Goal: Entertainment & Leisure: Consume media (video, audio)

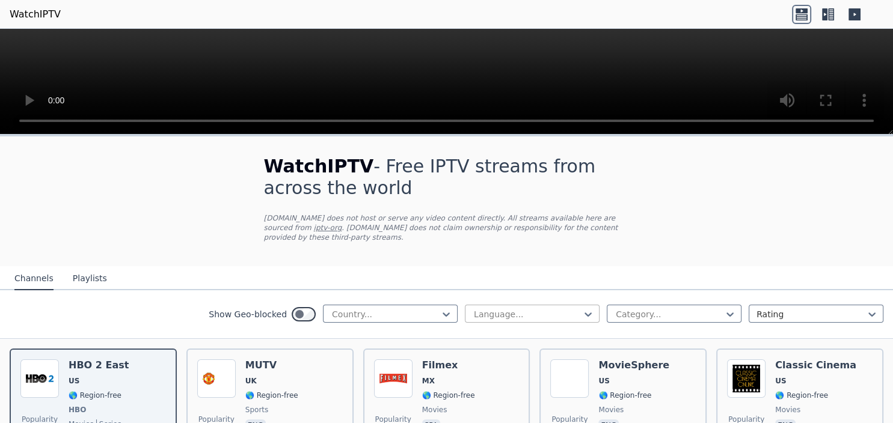
scroll to position [382, 0]
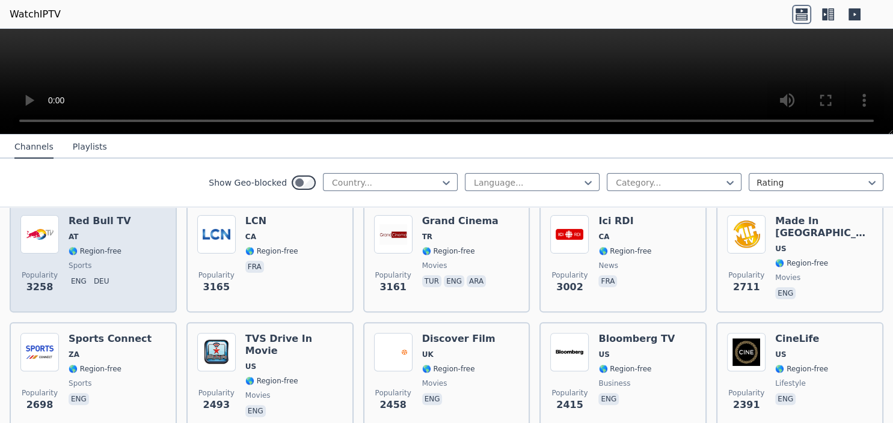
click at [70, 232] on span "AT" at bounding box center [74, 237] width 10 height 10
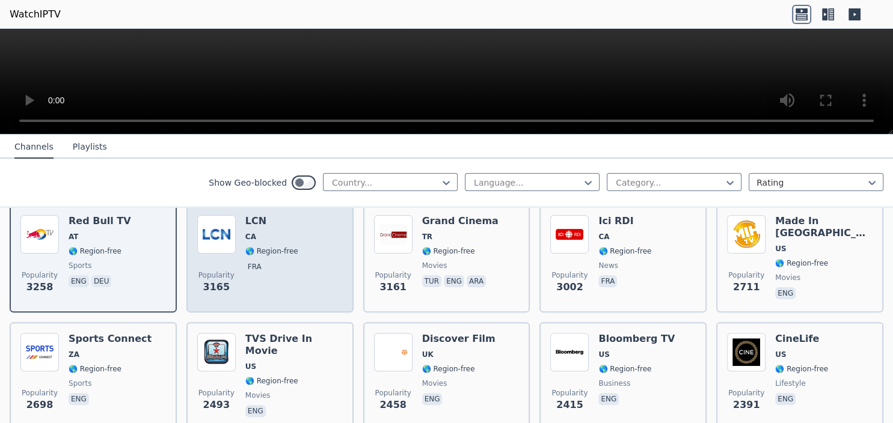
click at [334, 262] on div "Popularity 3165 LCN CA 🌎 Region-free fra" at bounding box center [270, 258] width 146 height 87
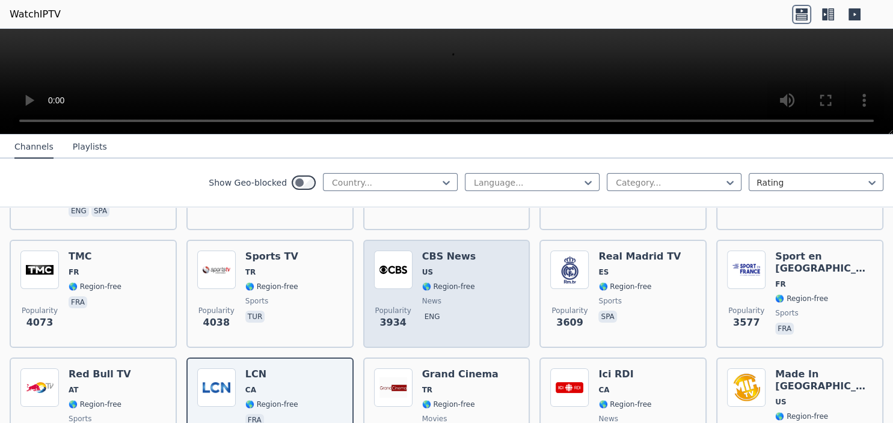
scroll to position [0, 0]
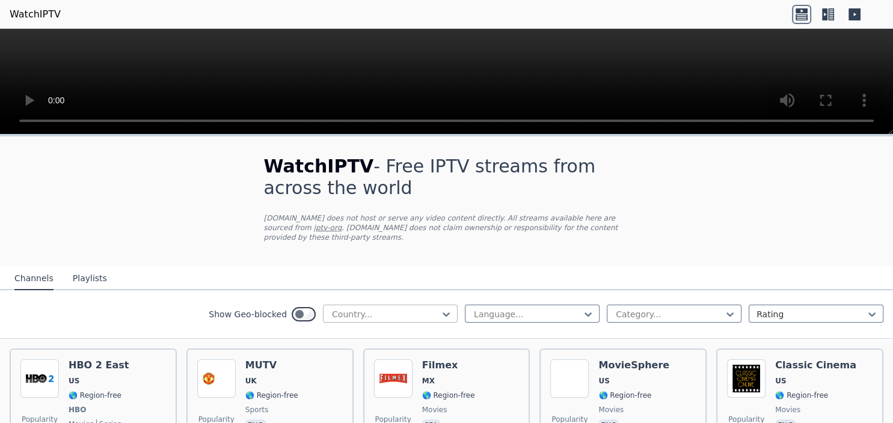
click at [400, 308] on div at bounding box center [385, 314] width 109 height 12
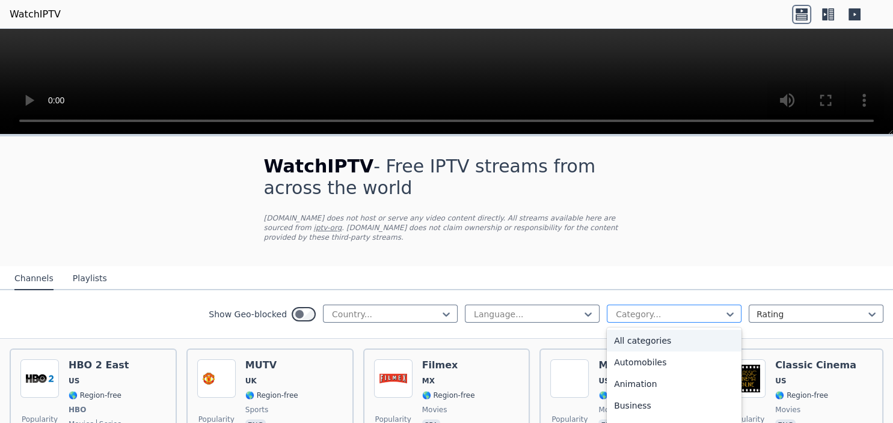
click at [657, 308] on div at bounding box center [669, 314] width 109 height 12
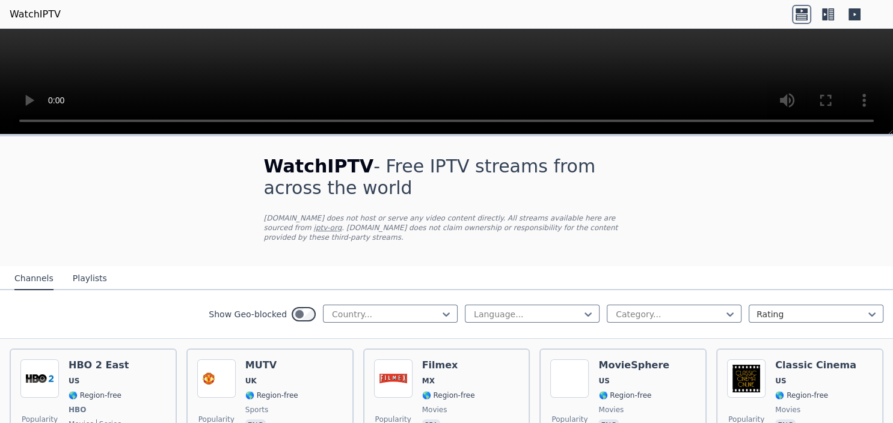
click at [91, 268] on button "Playlists" at bounding box center [90, 279] width 34 height 23
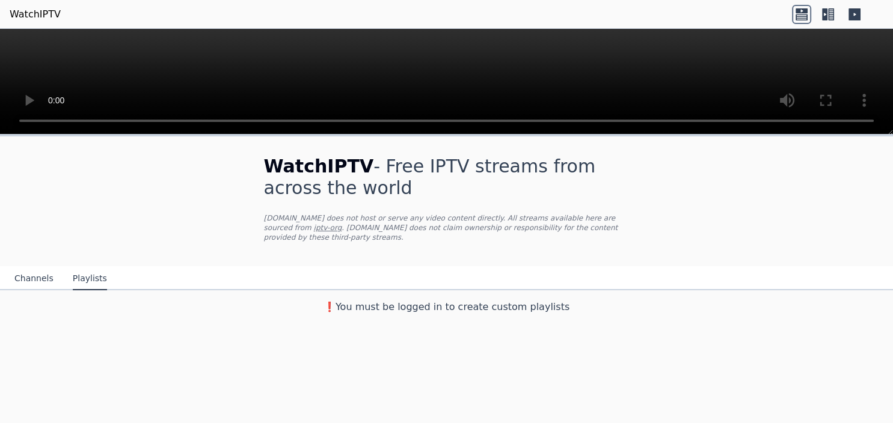
click at [32, 270] on button "Channels" at bounding box center [33, 279] width 39 height 23
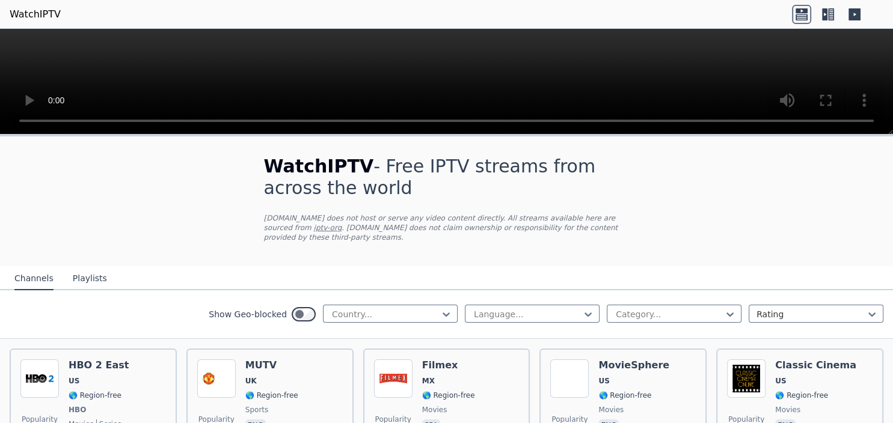
click at [38, 16] on link "WatchIPTV" at bounding box center [35, 14] width 51 height 14
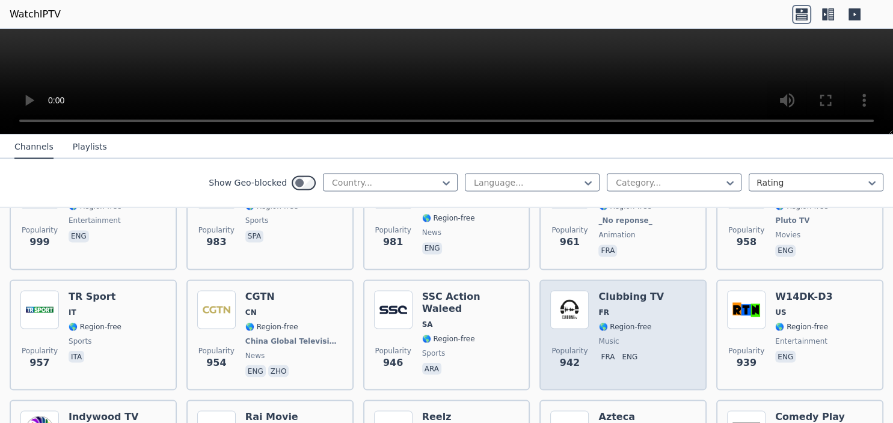
scroll to position [2141, 0]
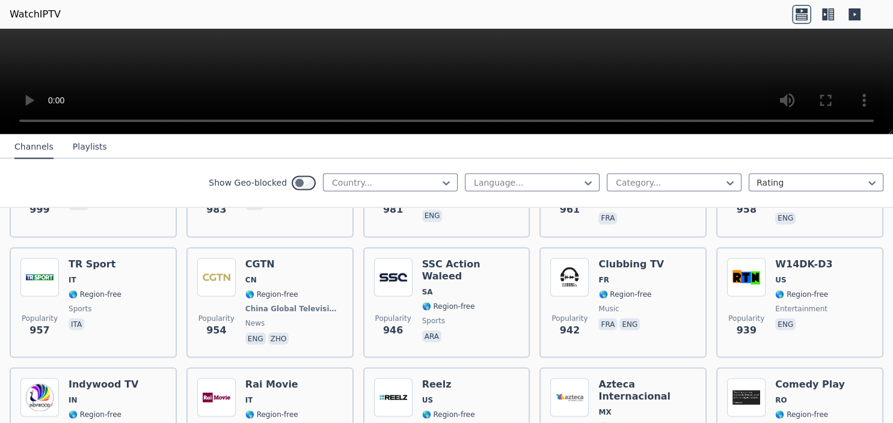
click at [827, 17] on icon at bounding box center [824, 14] width 5 height 12
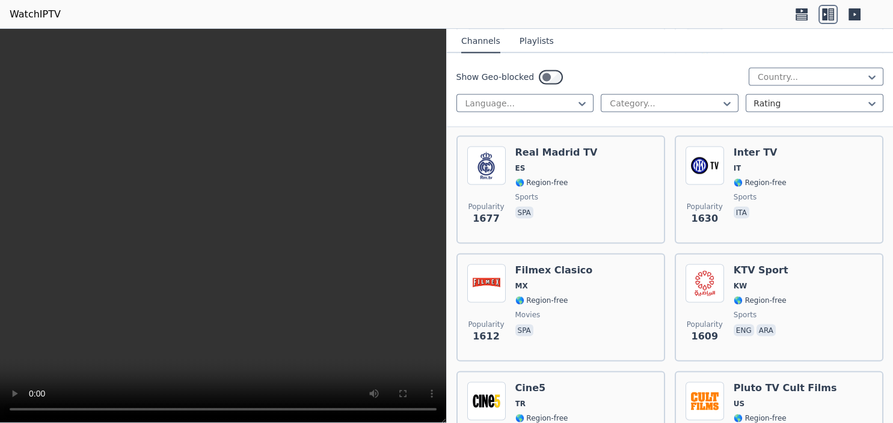
click at [852, 13] on icon at bounding box center [854, 14] width 12 height 12
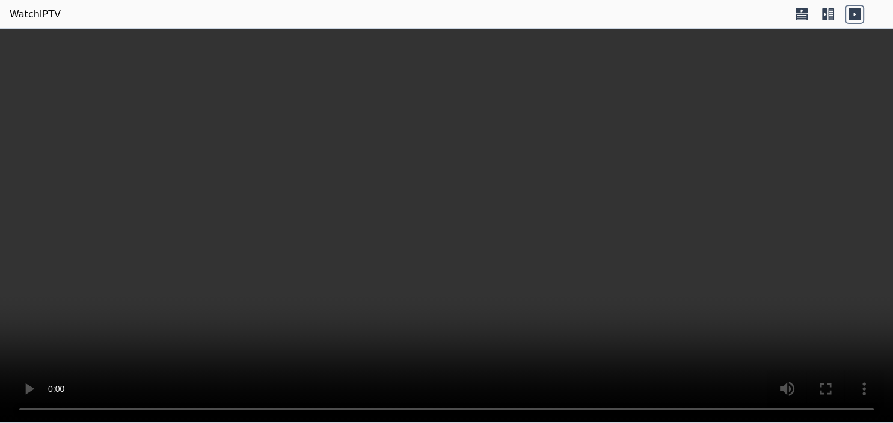
click at [804, 14] on icon at bounding box center [802, 17] width 12 height 6
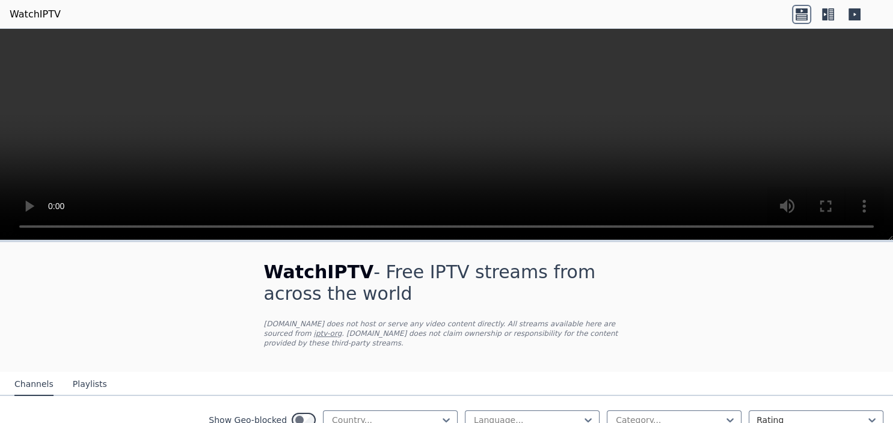
click at [31, 8] on link "WatchIPTV" at bounding box center [35, 14] width 51 height 14
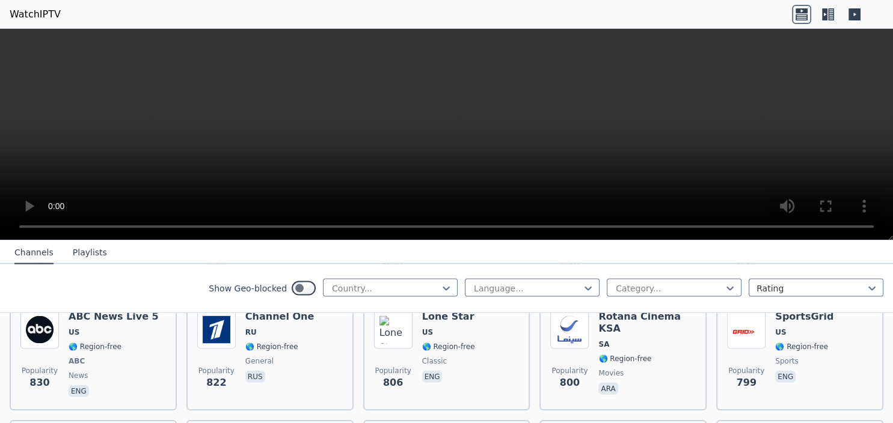
scroll to position [2610, 0]
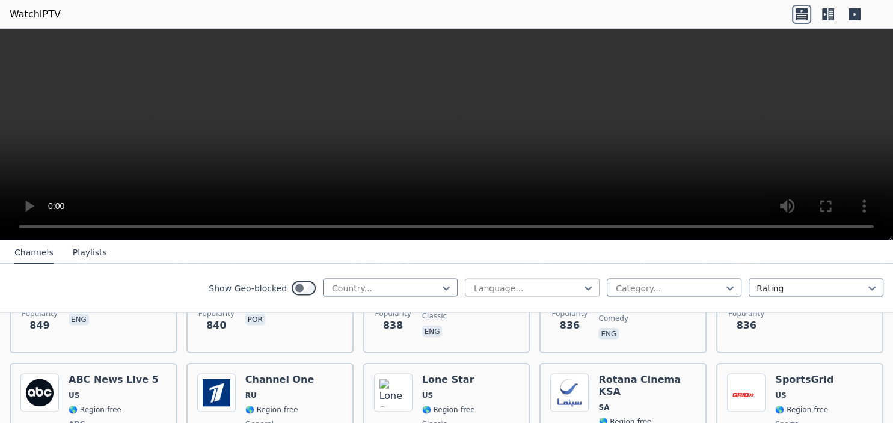
click at [493, 289] on div at bounding box center [527, 289] width 109 height 12
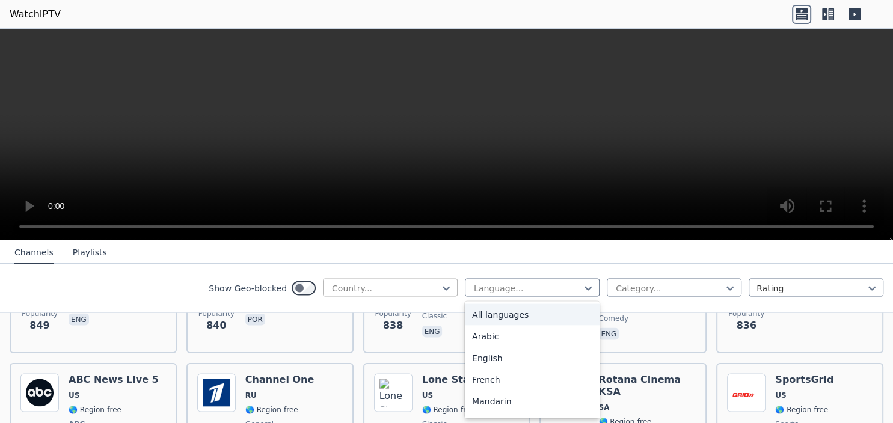
click at [428, 292] on div at bounding box center [385, 289] width 109 height 12
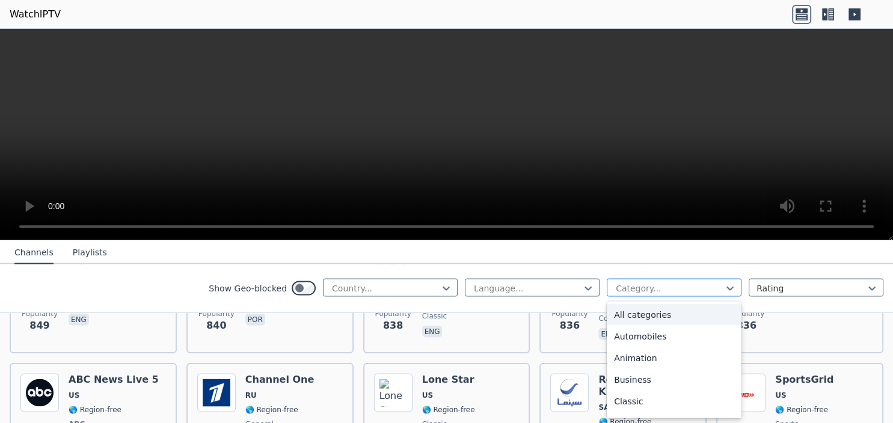
click at [656, 296] on div "Category..." at bounding box center [674, 288] width 135 height 18
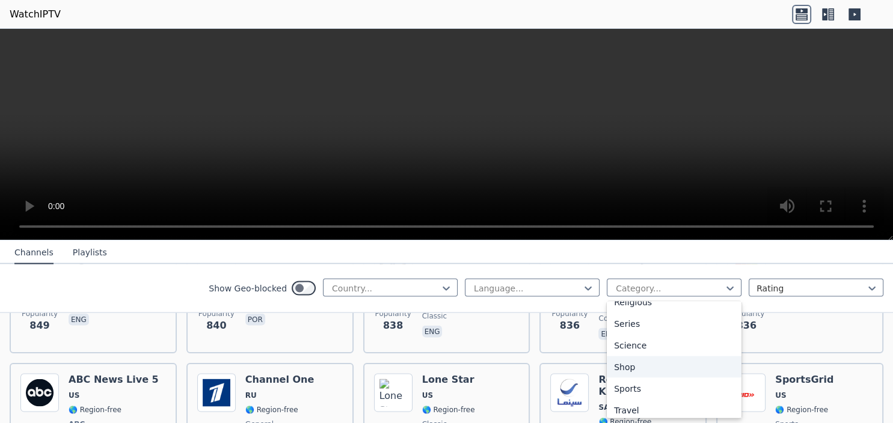
scroll to position [473, 0]
click at [657, 356] on div "Sports" at bounding box center [674, 362] width 135 height 22
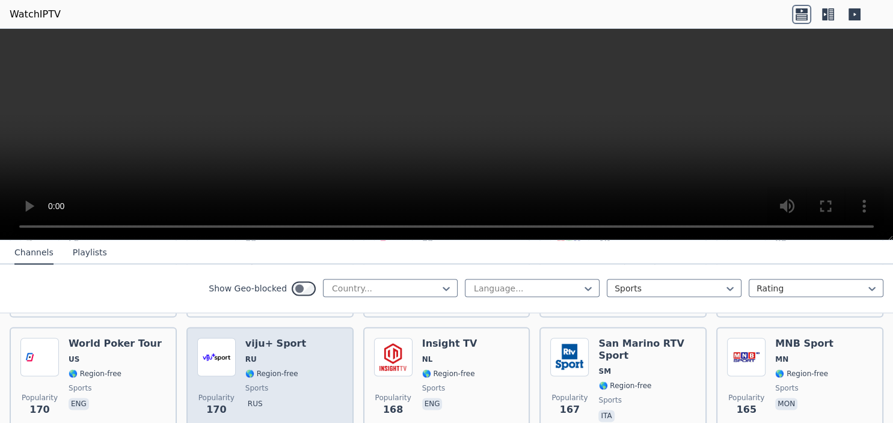
scroll to position [2065, 0]
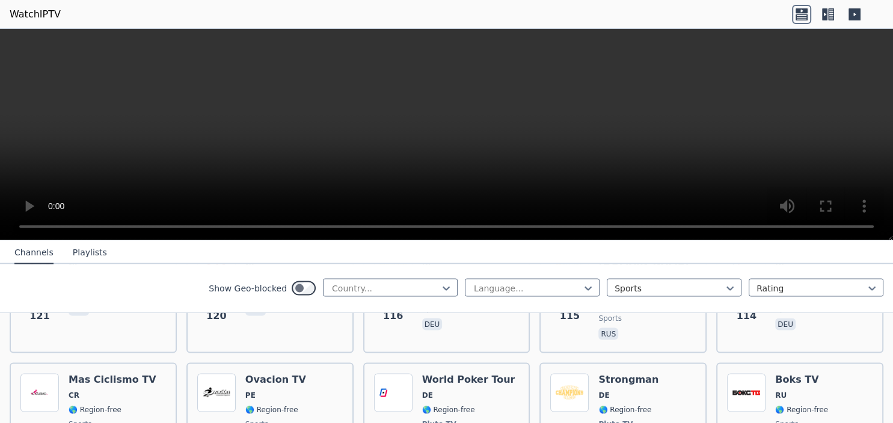
click at [253, 391] on span "PE" at bounding box center [275, 396] width 61 height 10
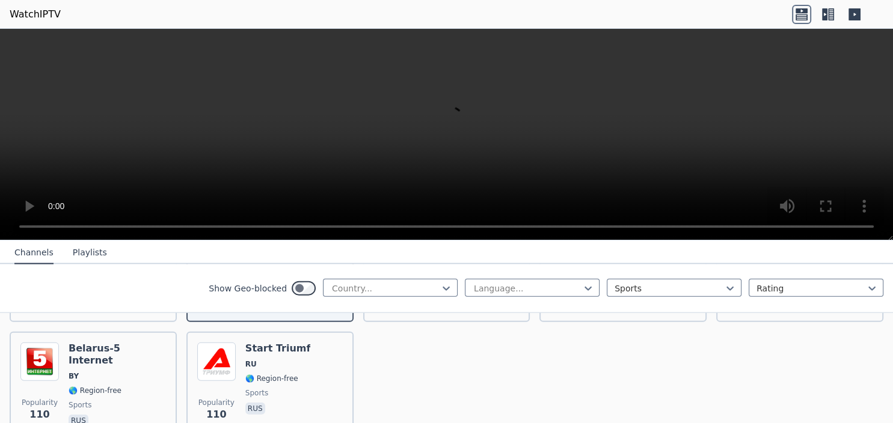
scroll to position [2753, 0]
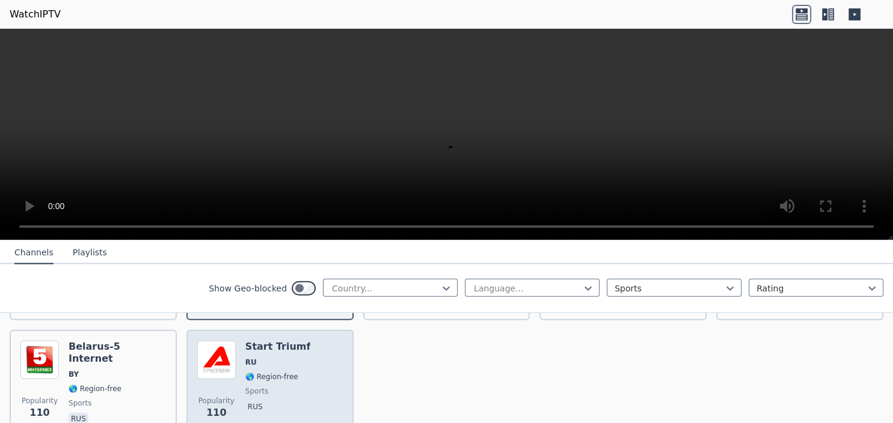
click at [263, 372] on span "🌎 Region-free" at bounding box center [271, 377] width 53 height 10
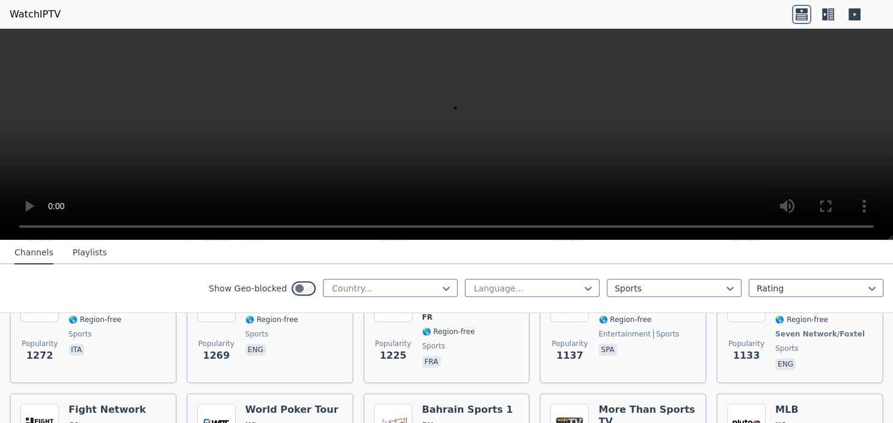
scroll to position [0, 0]
